Goal: Navigation & Orientation: Find specific page/section

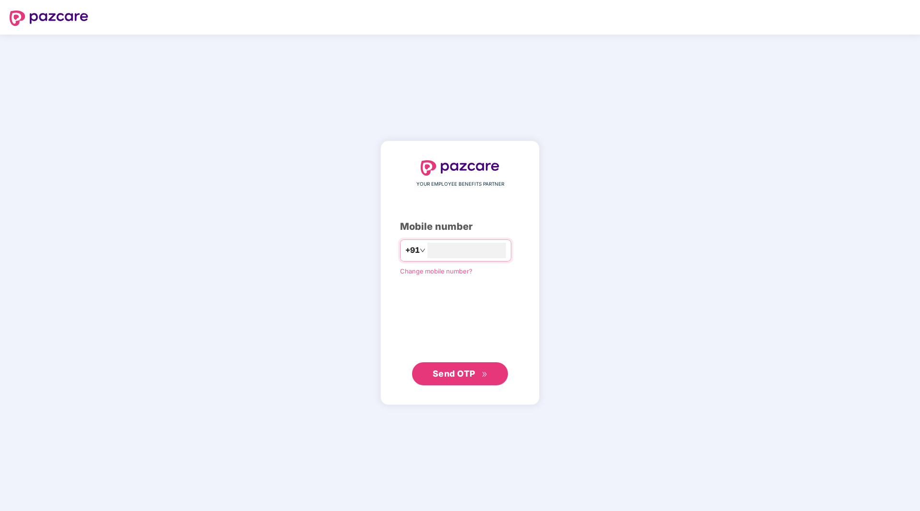
type input "**********"
click at [458, 373] on span "Send OTP" at bounding box center [453, 373] width 43 height 10
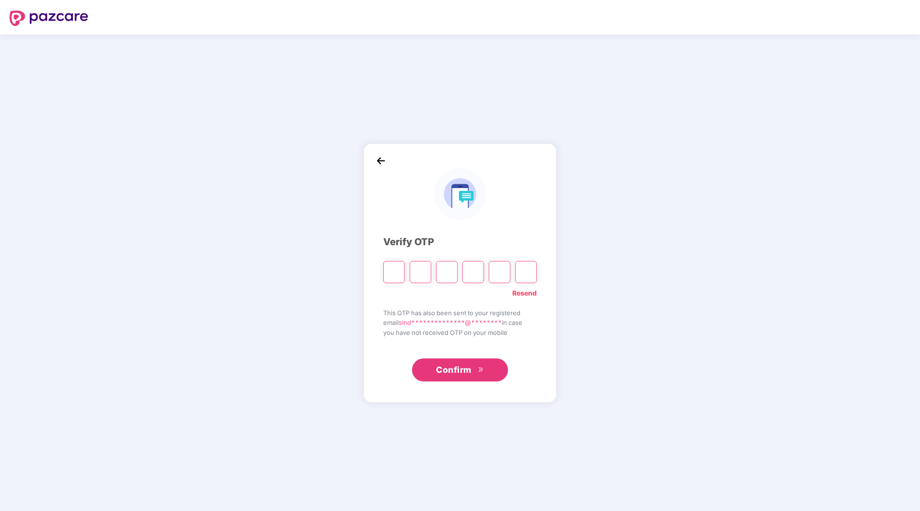
paste input "*"
type input "*"
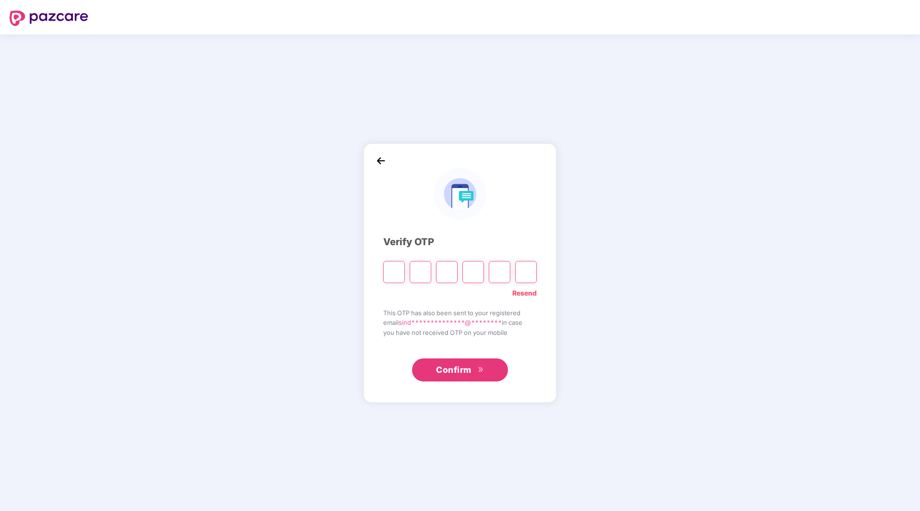
type input "*"
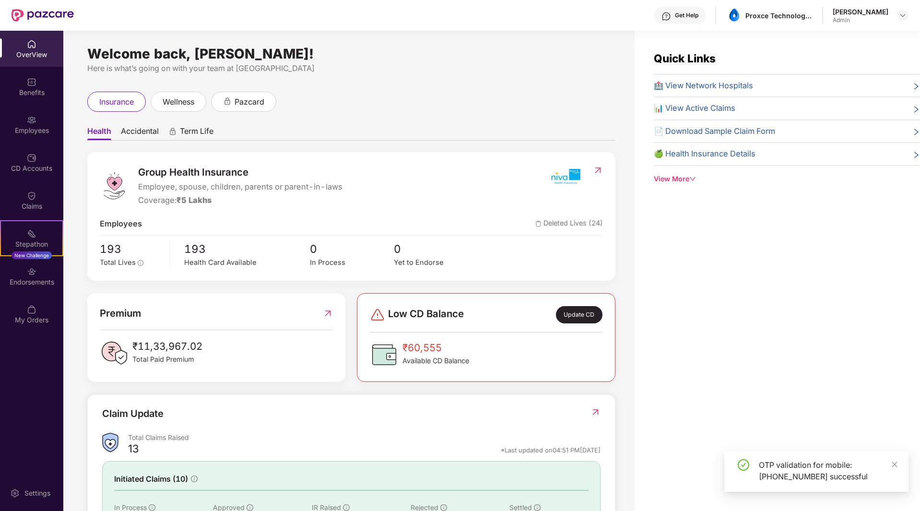
click at [31, 171] on div "CD Accounts" at bounding box center [31, 168] width 63 height 10
